Goal: Task Accomplishment & Management: Complete application form

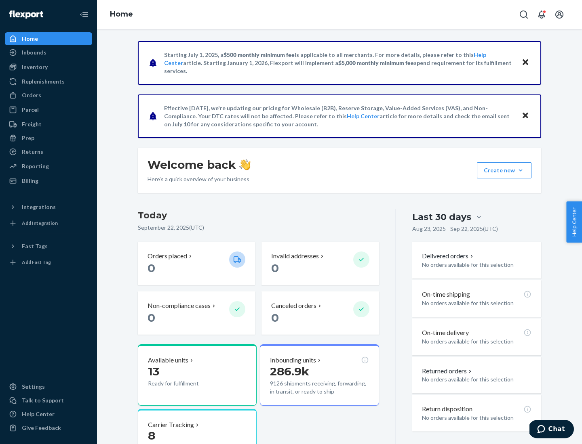
click at [520, 170] on button "Create new Create new inbound Create new order Create new product" at bounding box center [504, 170] width 55 height 16
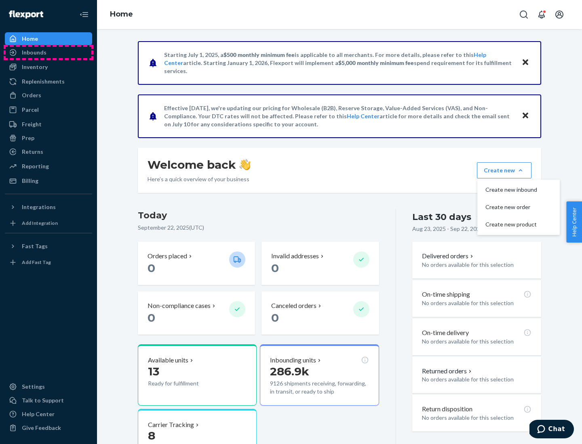
click at [48, 53] on div "Inbounds" at bounding box center [49, 52] width 86 height 11
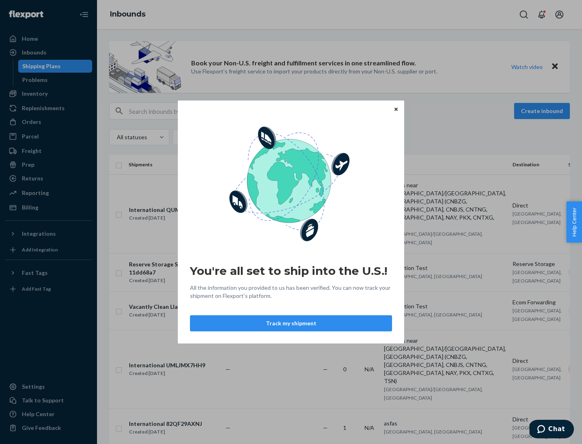
click at [291, 324] on button "Track my shipment" at bounding box center [291, 323] width 202 height 16
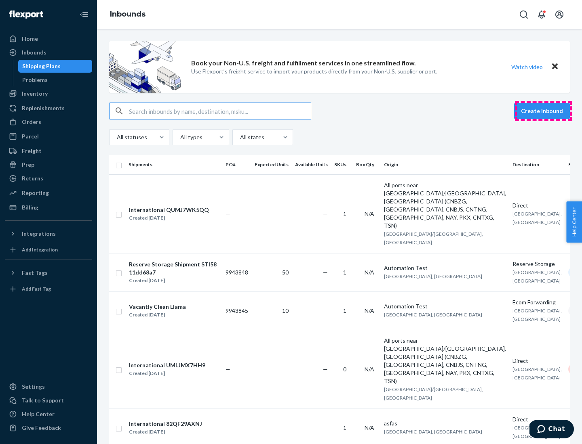
click at [543, 111] on button "Create inbound" at bounding box center [542, 111] width 56 height 16
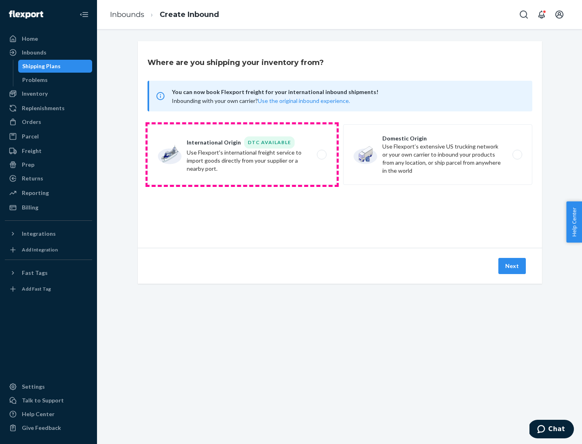
click at [242, 155] on label "International Origin DTC Available Use Flexport's international freight service…" at bounding box center [241, 154] width 189 height 61
click at [321, 155] on input "International Origin DTC Available Use Flexport's international freight service…" at bounding box center [323, 154] width 5 height 5
radio input "true"
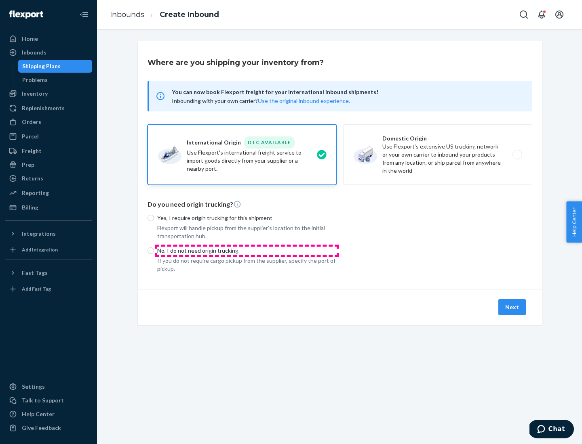
click at [247, 250] on p "No, I do not need origin trucking" at bounding box center [246, 251] width 179 height 8
click at [154, 250] on input "No, I do not need origin trucking" at bounding box center [150, 251] width 6 height 6
radio input "true"
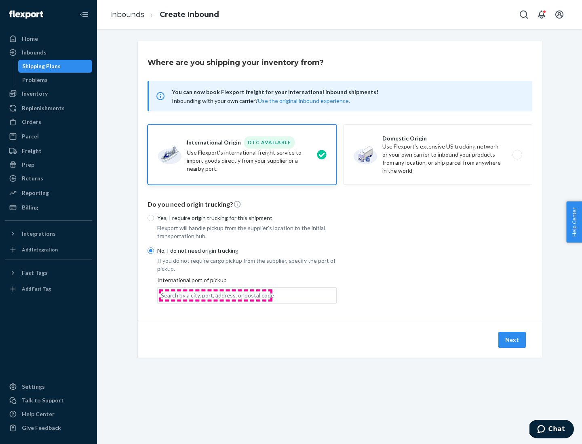
click at [215, 295] on div "Search by a city, port, address, or postal code" at bounding box center [217, 296] width 113 height 8
click at [162, 295] on input "Search by a city, port, address, or postal code" at bounding box center [161, 296] width 1 height 8
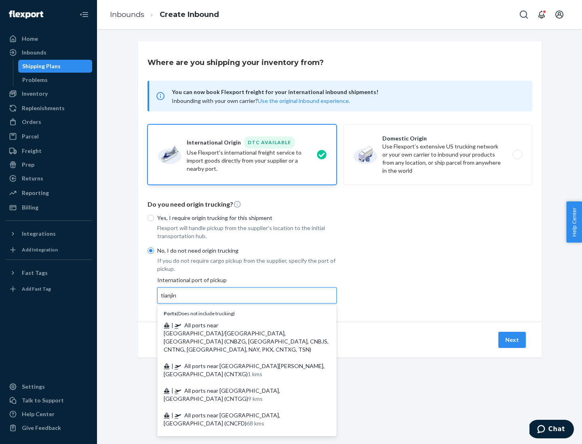
click at [239, 325] on span "| All ports near [GEOGRAPHIC_DATA]/[GEOGRAPHIC_DATA], [GEOGRAPHIC_DATA] (CNBZG,…" at bounding box center [246, 337] width 165 height 31
click at [177, 300] on input "tianjin" at bounding box center [169, 296] width 17 height 8
type input "All ports near [GEOGRAPHIC_DATA]/[GEOGRAPHIC_DATA], [GEOGRAPHIC_DATA] (CNBZG, […"
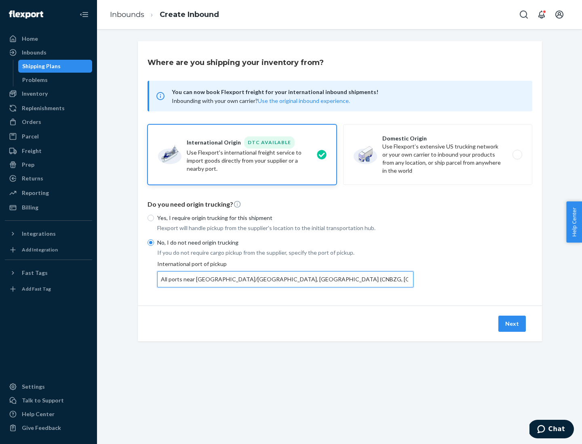
click at [512, 324] on button "Next" at bounding box center [511, 324] width 27 height 16
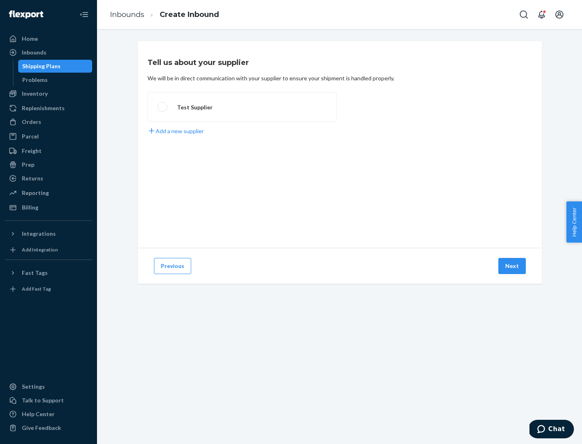
click at [242, 107] on label "Test Supplier" at bounding box center [241, 107] width 189 height 30
click at [163, 107] on input "Test Supplier" at bounding box center [160, 107] width 5 height 5
radio input "true"
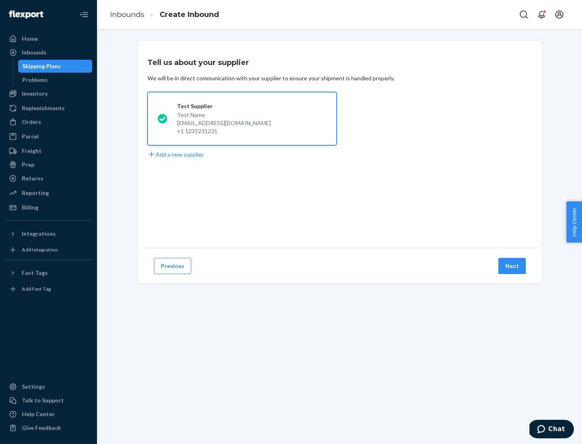
click at [512, 266] on button "Next" at bounding box center [511, 266] width 27 height 16
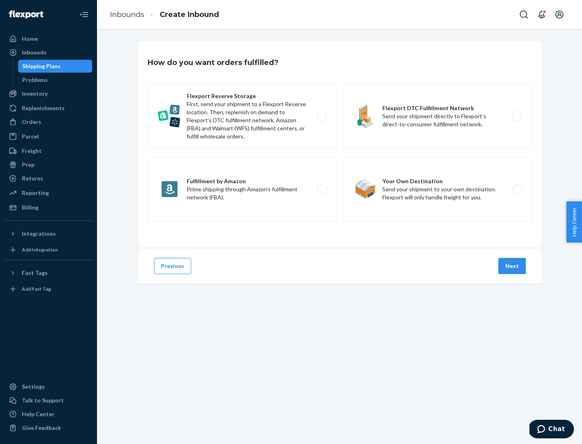
click at [242, 116] on label "Flexport Reserve Storage First, send your shipment to a Flexport Reserve locati…" at bounding box center [241, 116] width 189 height 65
click at [321, 116] on input "Flexport Reserve Storage First, send your shipment to a Flexport Reserve locati…" at bounding box center [323, 116] width 5 height 5
radio input "true"
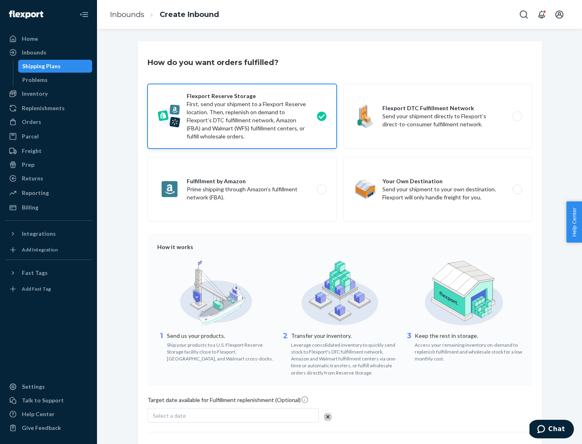
scroll to position [66, 0]
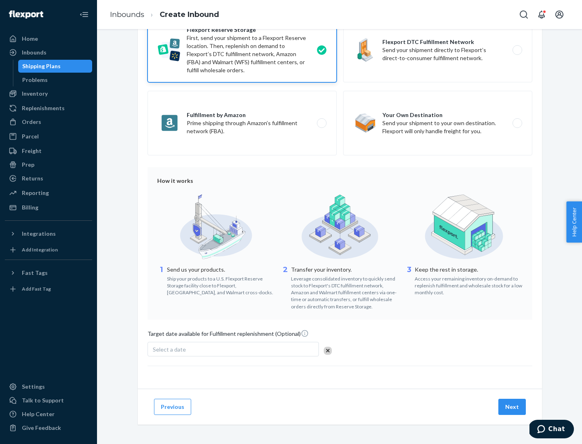
click at [512, 407] on button "Next" at bounding box center [511, 407] width 27 height 16
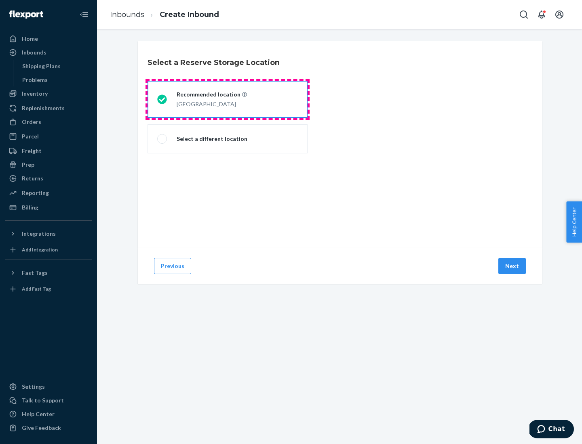
click at [227, 99] on div "[GEOGRAPHIC_DATA]" at bounding box center [212, 104] width 70 height 10
click at [162, 99] on input "Recommended location [GEOGRAPHIC_DATA]" at bounding box center [159, 99] width 5 height 5
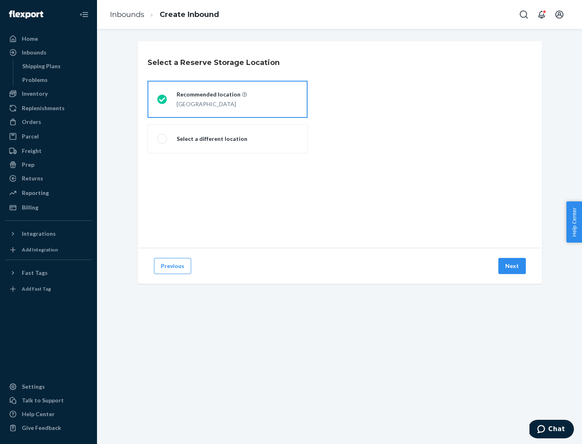
click at [512, 266] on button "Next" at bounding box center [511, 266] width 27 height 16
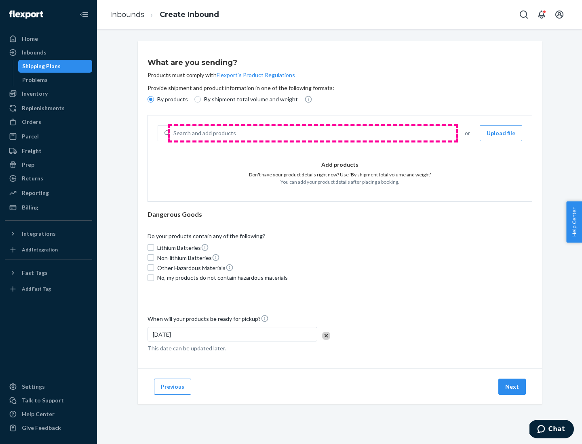
click at [313, 133] on div "Search and add products" at bounding box center [312, 133] width 284 height 15
click at [174, 133] on input "Search and add products" at bounding box center [173, 133] width 1 height 8
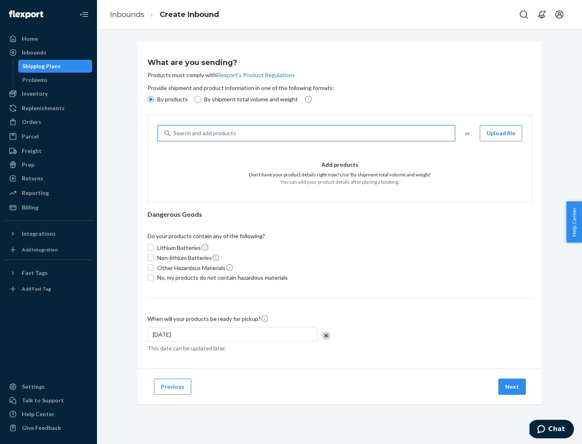
click at [196, 99] on input "By shipment total volume and weight" at bounding box center [197, 99] width 6 height 6
radio input "true"
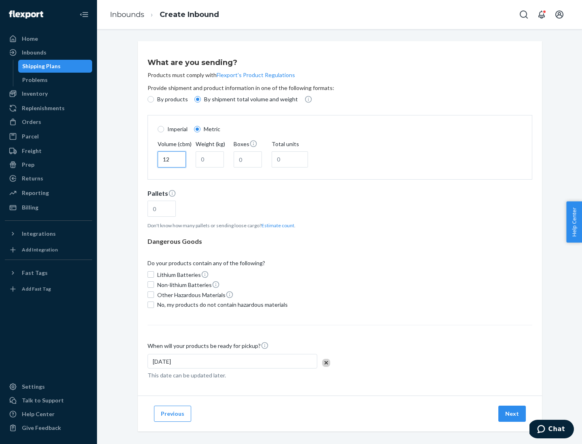
type input "12"
type input "22"
type input "222"
type input "121"
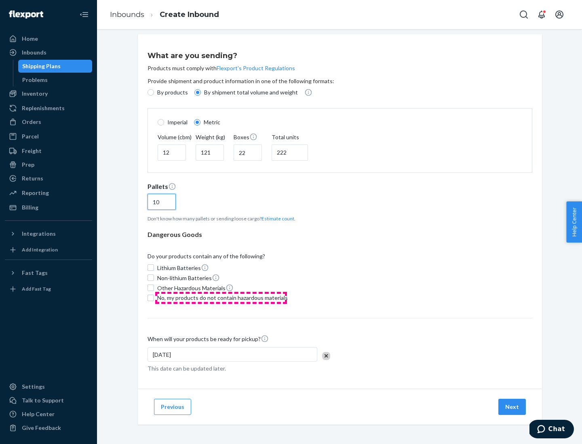
type input "10"
click at [221, 298] on span "No, my products do not contain hazardous materials" at bounding box center [222, 298] width 130 height 8
click at [154, 298] on input "No, my products do not contain hazardous materials" at bounding box center [150, 298] width 6 height 6
checkbox input "true"
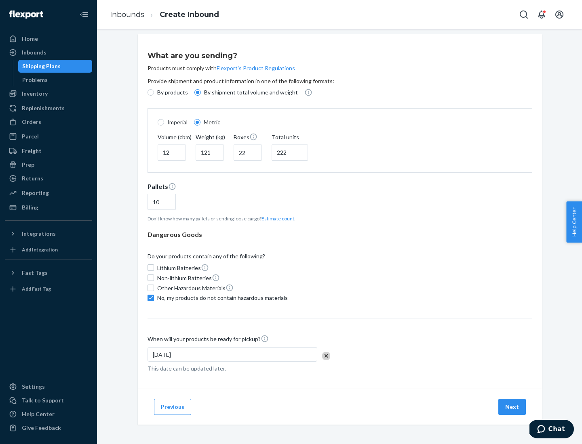
click at [512, 407] on button "Next" at bounding box center [511, 407] width 27 height 16
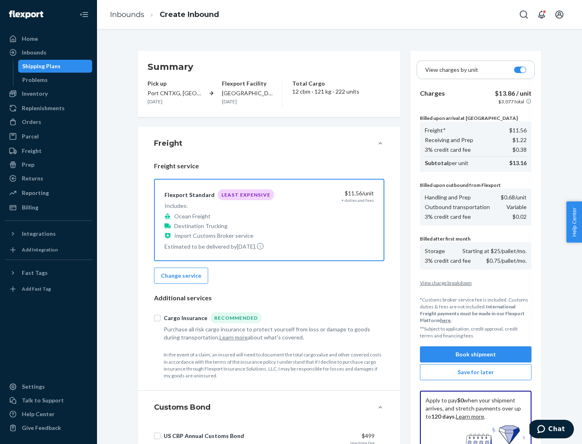
scroll to position [118, 0]
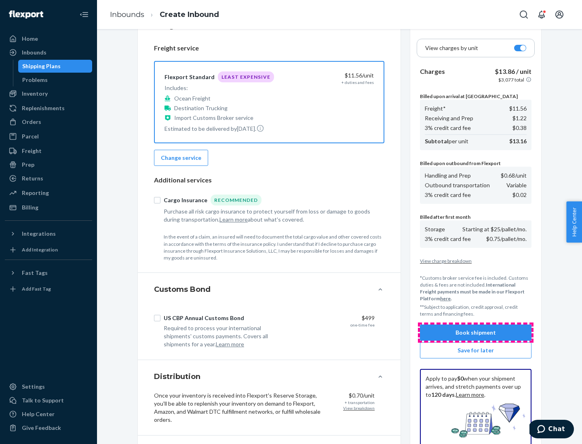
click at [475, 333] on button "Book shipment" at bounding box center [475, 333] width 111 height 16
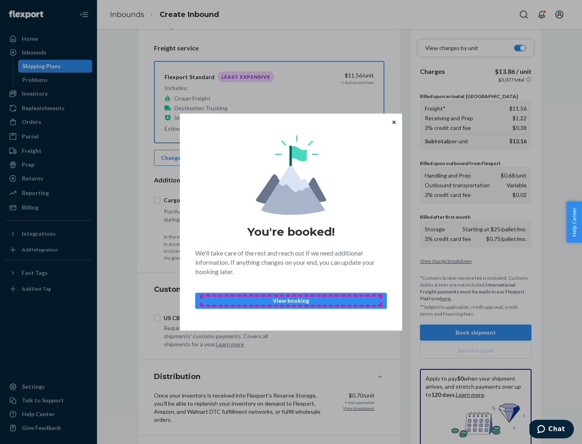
click at [291, 301] on p "View booking" at bounding box center [291, 301] width 178 height 8
